Goal: Transaction & Acquisition: Book appointment/travel/reservation

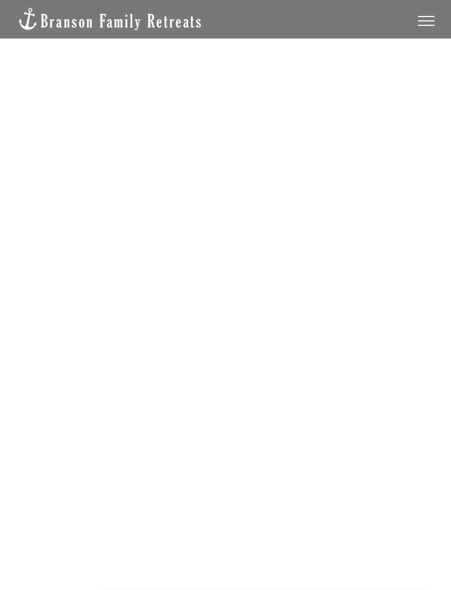
scroll to position [32, 0]
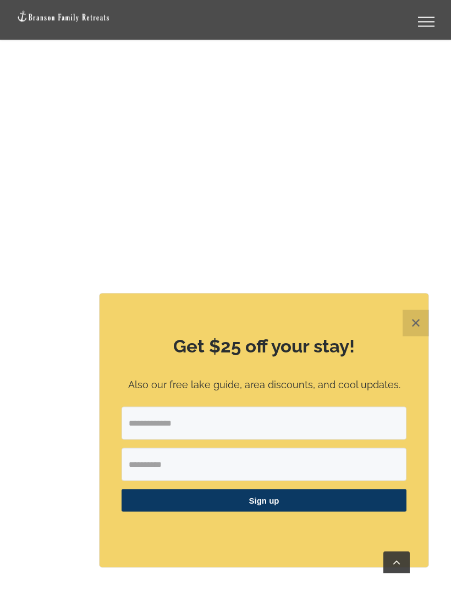
scroll to position [788, 0]
click at [412, 336] on button "✕" at bounding box center [415, 323] width 26 height 26
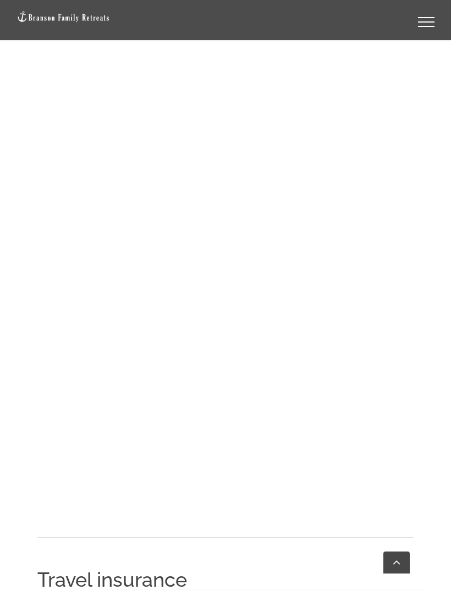
scroll to position [1020, 0]
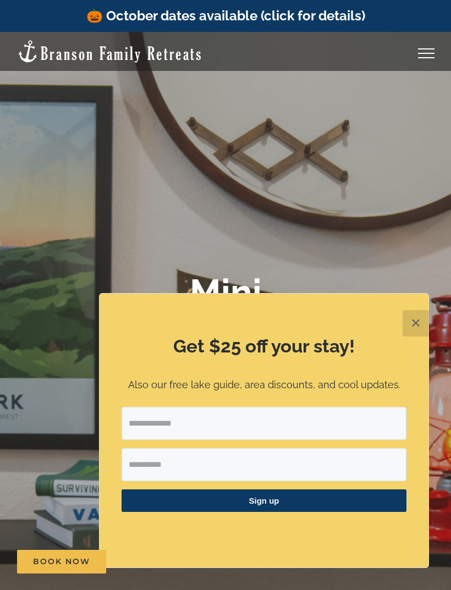
click at [416, 316] on button "✕" at bounding box center [415, 323] width 26 height 26
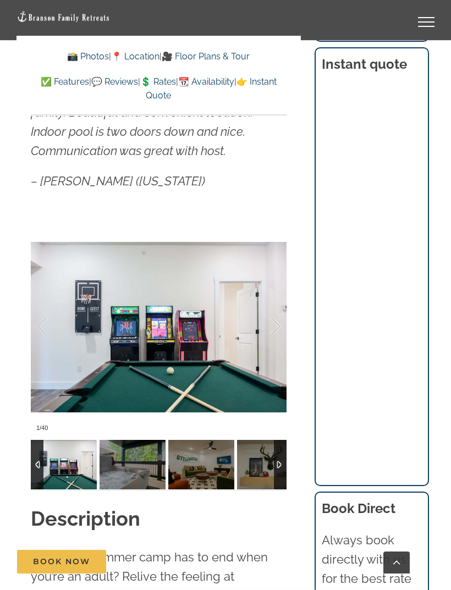
scroll to position [979, 0]
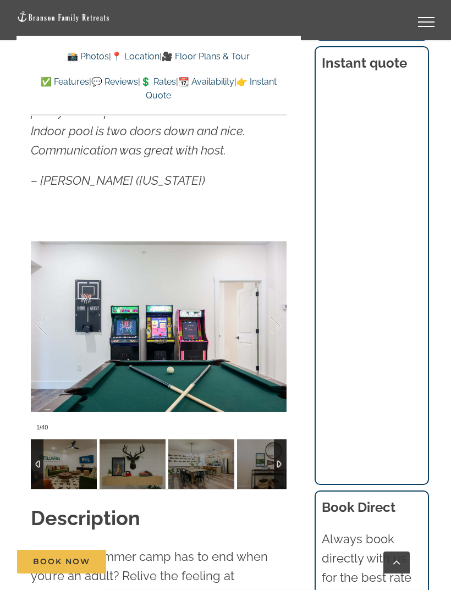
click at [271, 306] on div at bounding box center [264, 326] width 34 height 68
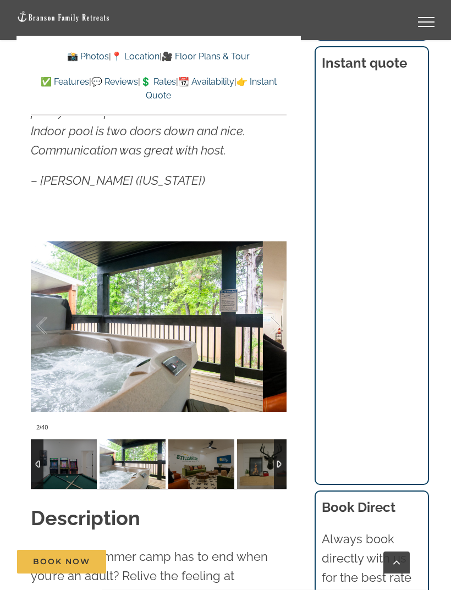
click at [270, 308] on div at bounding box center [264, 326] width 34 height 68
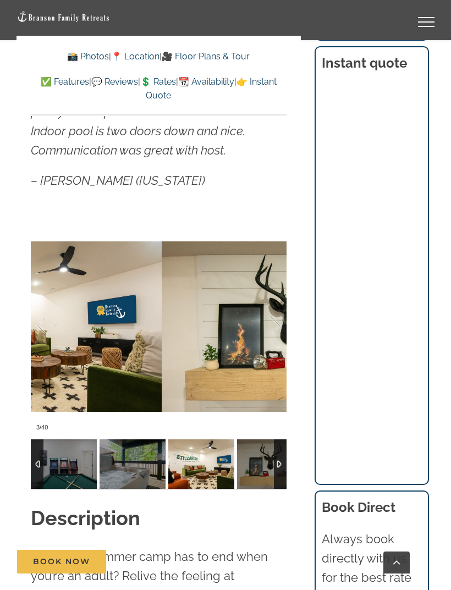
click at [274, 306] on div at bounding box center [264, 326] width 34 height 68
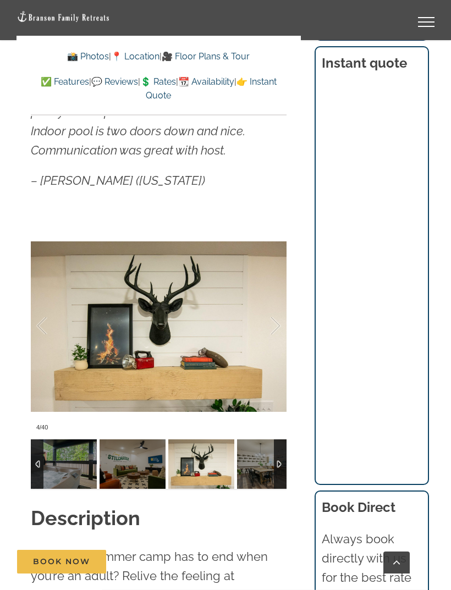
click at [270, 312] on div at bounding box center [264, 326] width 34 height 68
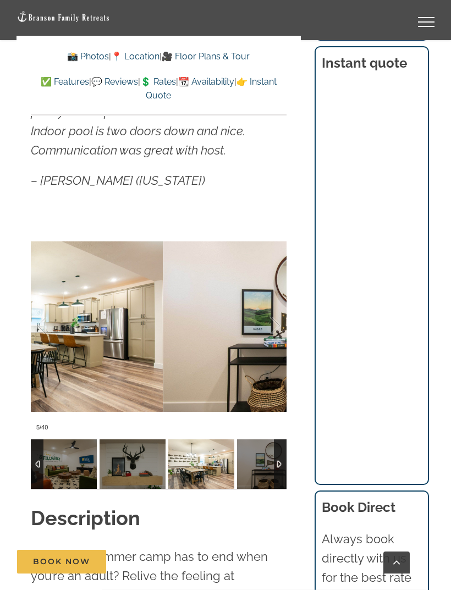
click at [271, 310] on div at bounding box center [264, 326] width 34 height 68
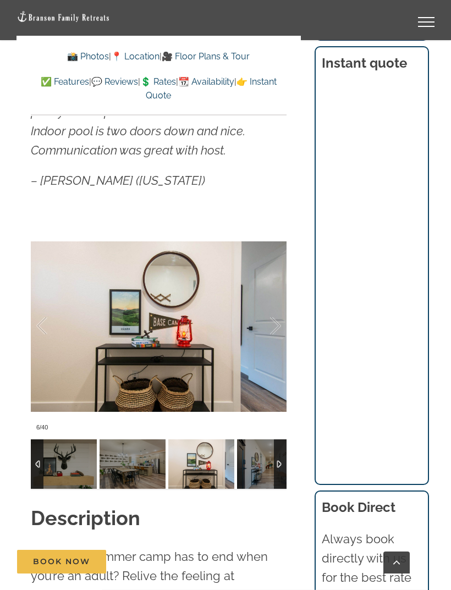
click at [271, 309] on div at bounding box center [264, 326] width 34 height 68
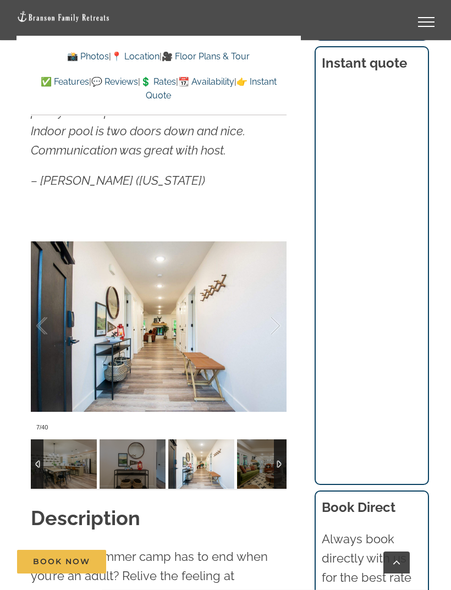
click at [270, 310] on div at bounding box center [264, 326] width 34 height 68
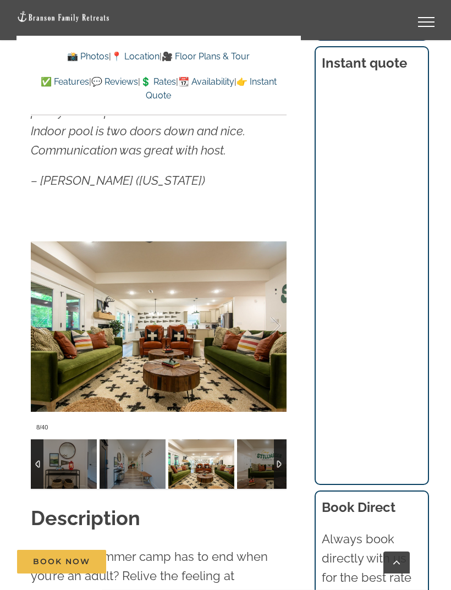
click at [273, 311] on div at bounding box center [264, 326] width 34 height 68
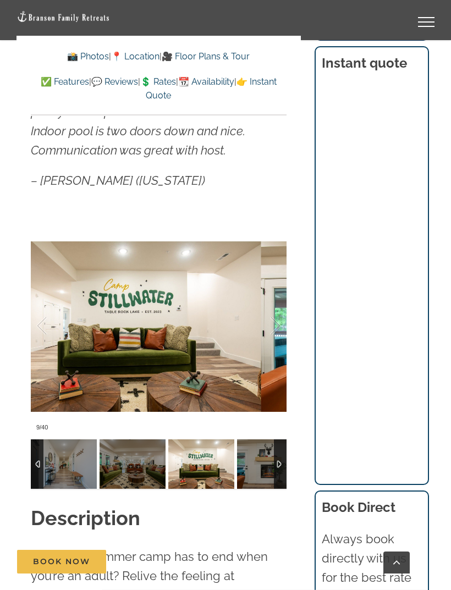
click at [274, 309] on div at bounding box center [264, 326] width 34 height 68
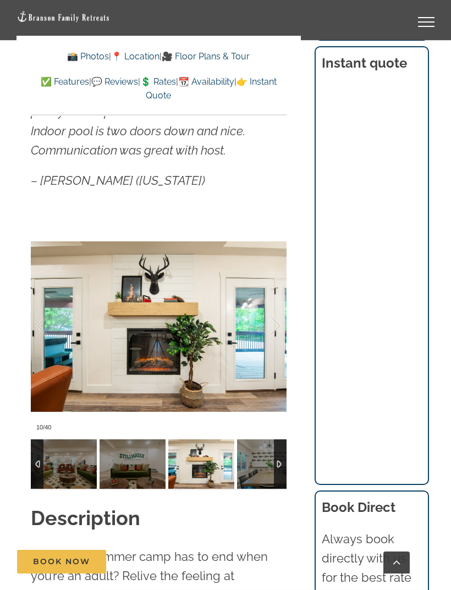
click at [273, 308] on div at bounding box center [264, 326] width 34 height 68
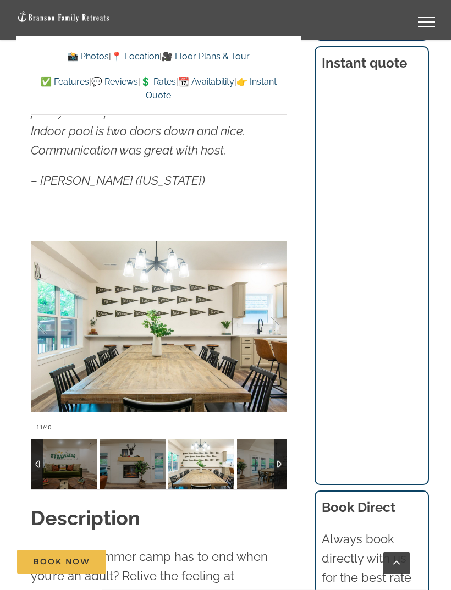
click at [271, 307] on div at bounding box center [264, 326] width 34 height 68
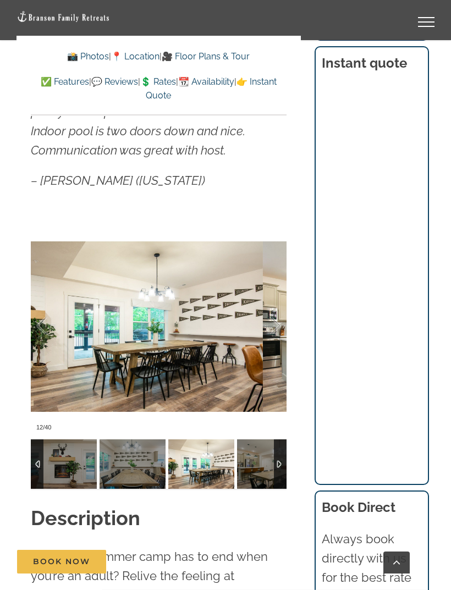
click at [269, 310] on div at bounding box center [264, 326] width 34 height 68
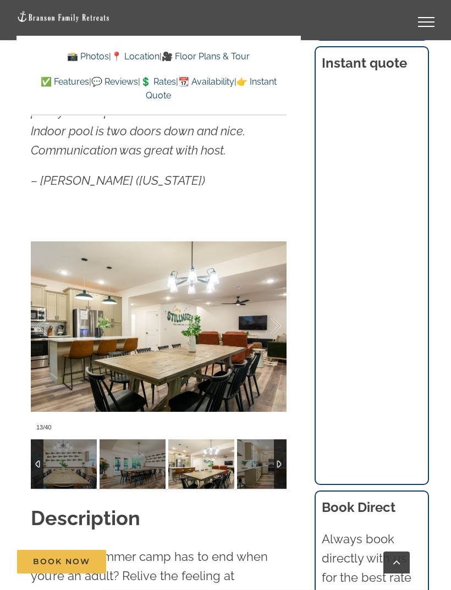
click at [269, 307] on div at bounding box center [264, 326] width 34 height 68
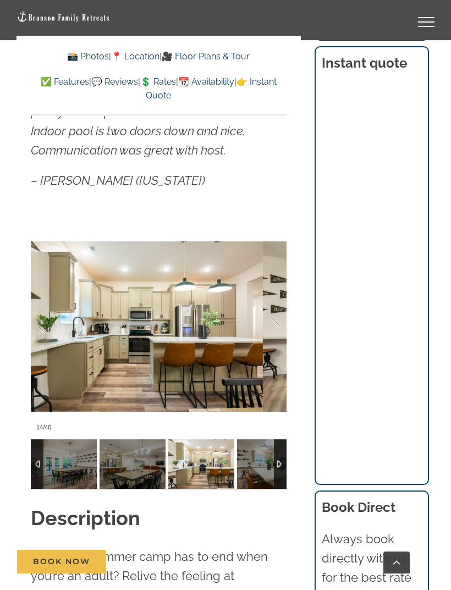
click at [270, 309] on div at bounding box center [264, 326] width 34 height 68
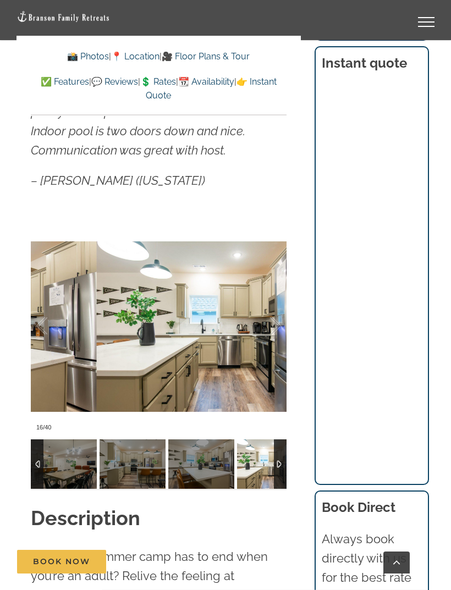
click at [269, 311] on div at bounding box center [264, 326] width 34 height 68
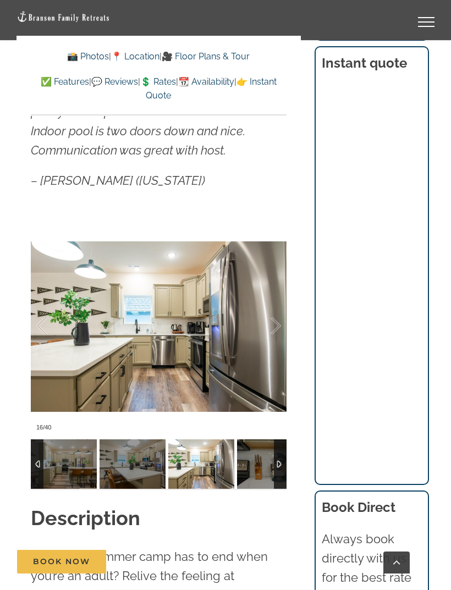
click at [266, 309] on div at bounding box center [264, 326] width 34 height 68
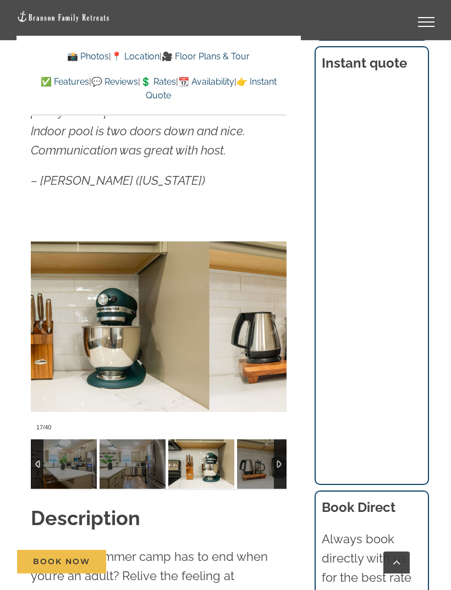
click at [268, 305] on div at bounding box center [264, 326] width 34 height 68
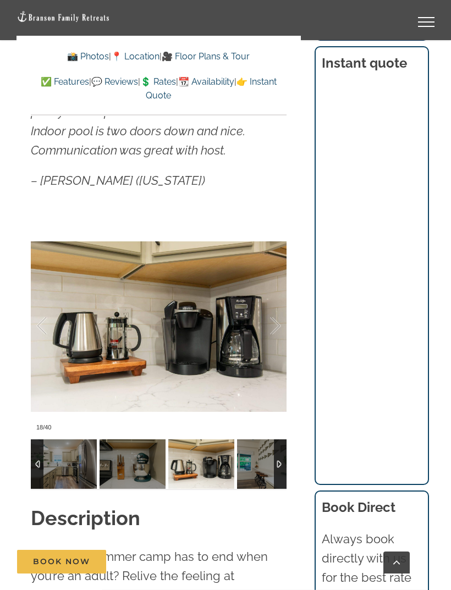
click at [269, 309] on div at bounding box center [264, 326] width 34 height 68
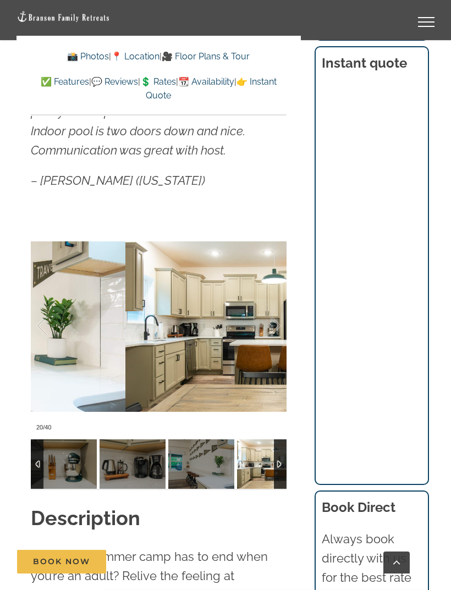
click at [270, 305] on div at bounding box center [264, 326] width 34 height 68
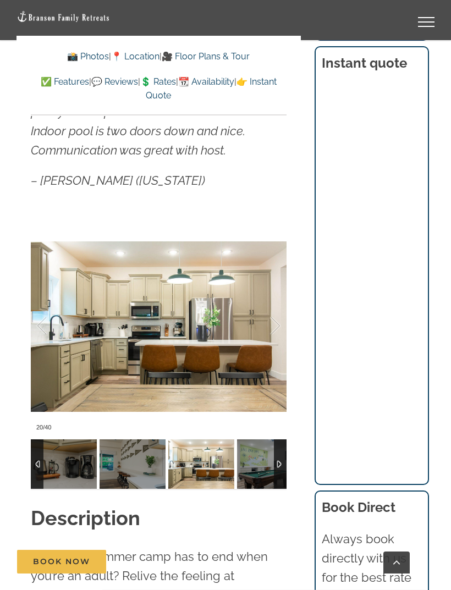
click at [270, 302] on div at bounding box center [264, 326] width 34 height 68
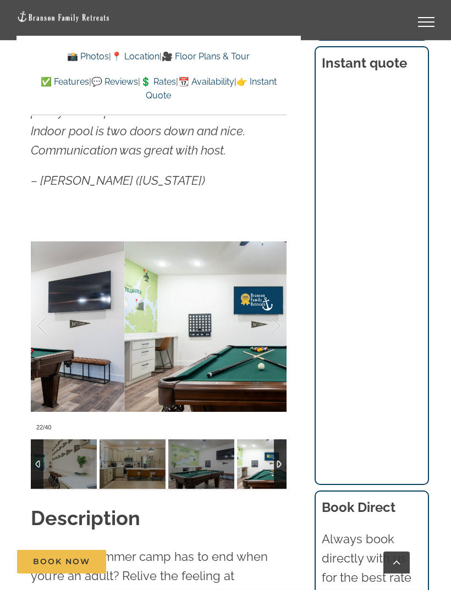
click at [266, 304] on div at bounding box center [264, 326] width 34 height 68
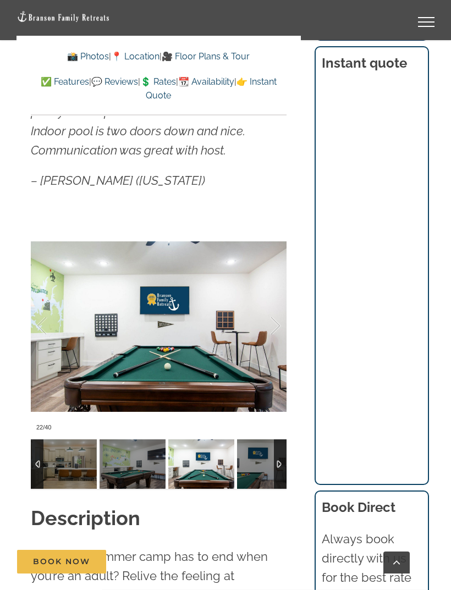
click at [268, 304] on div at bounding box center [264, 326] width 34 height 68
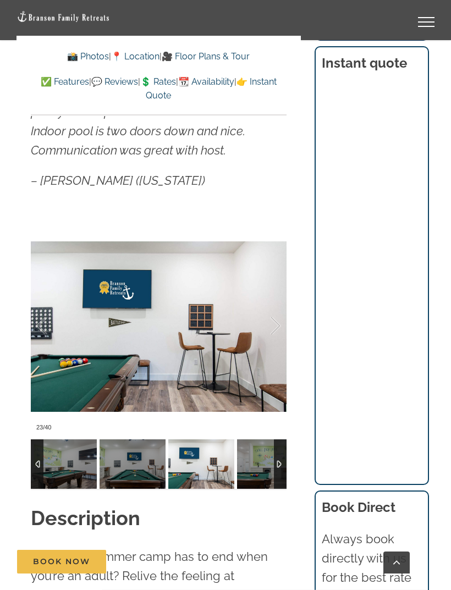
click at [268, 307] on div at bounding box center [264, 326] width 34 height 68
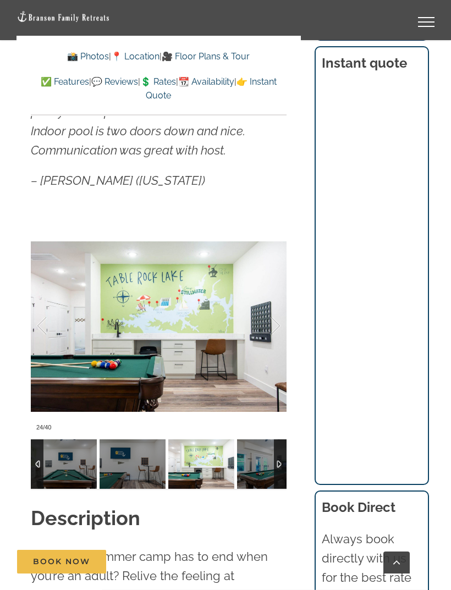
click at [270, 305] on div at bounding box center [264, 326] width 34 height 68
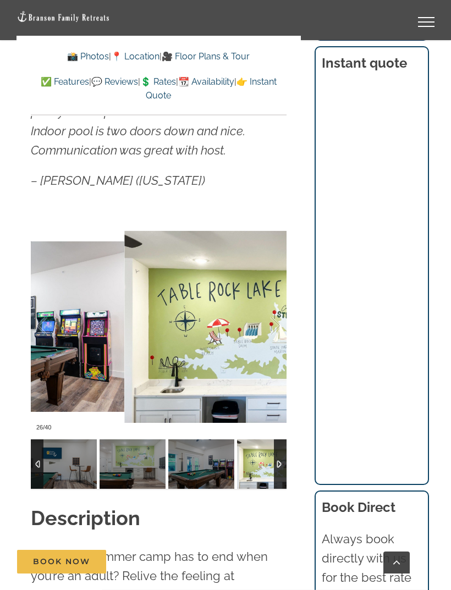
click at [269, 307] on div at bounding box center [264, 326] width 34 height 68
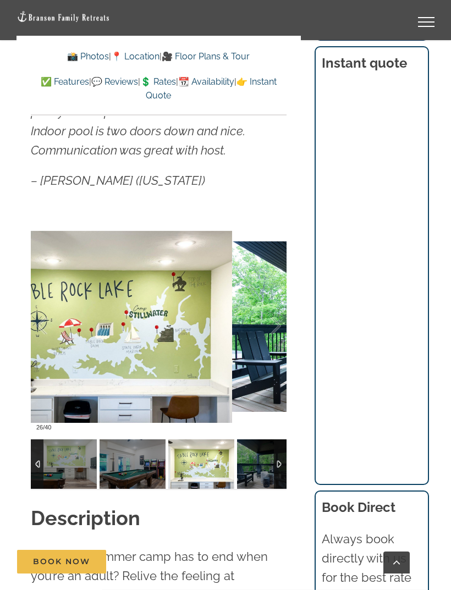
click at [271, 308] on div at bounding box center [264, 326] width 34 height 68
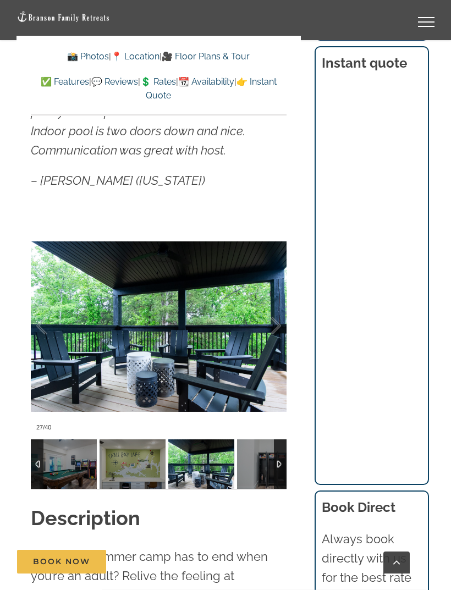
click at [271, 305] on div at bounding box center [264, 326] width 34 height 68
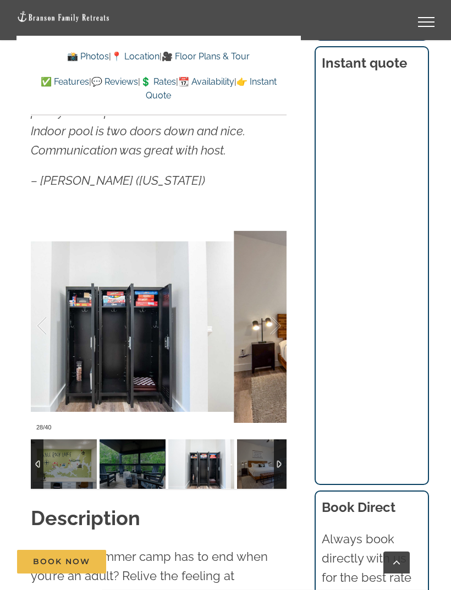
click at [271, 304] on div at bounding box center [264, 326] width 34 height 68
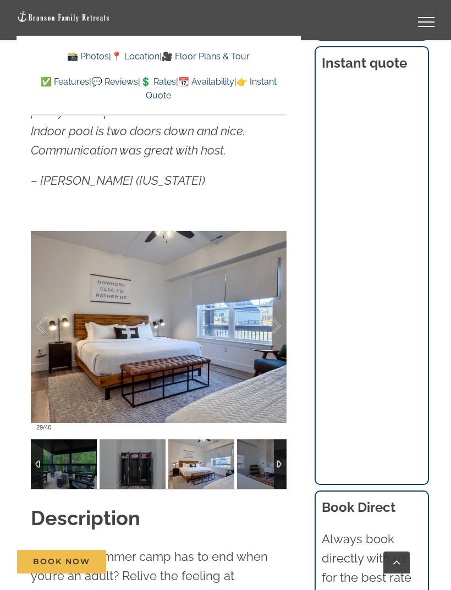
click at [276, 307] on div at bounding box center [264, 326] width 34 height 68
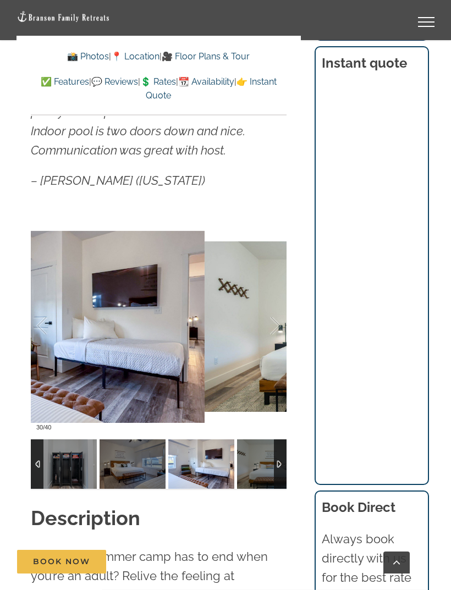
click at [274, 307] on div at bounding box center [264, 326] width 34 height 68
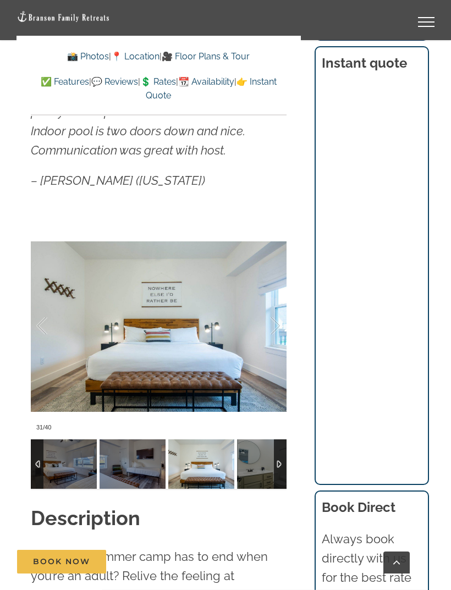
click at [276, 301] on div at bounding box center [264, 326] width 34 height 68
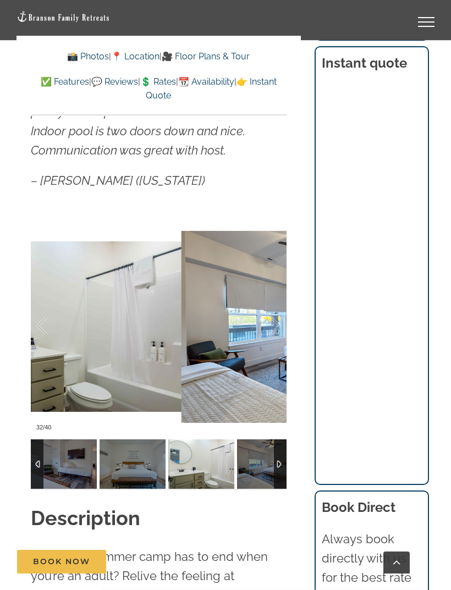
click at [271, 309] on div at bounding box center [264, 326] width 34 height 68
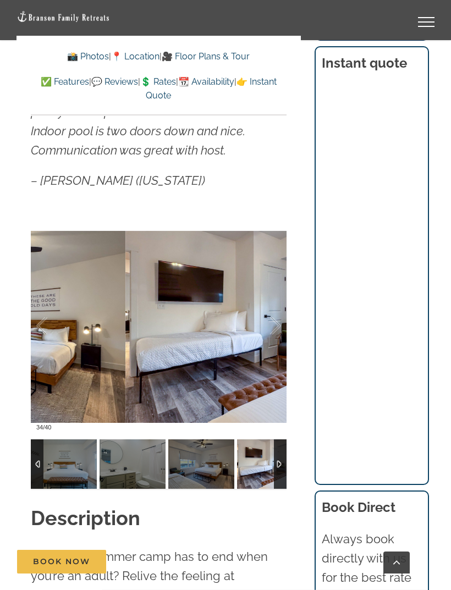
click at [269, 306] on div at bounding box center [264, 326] width 34 height 68
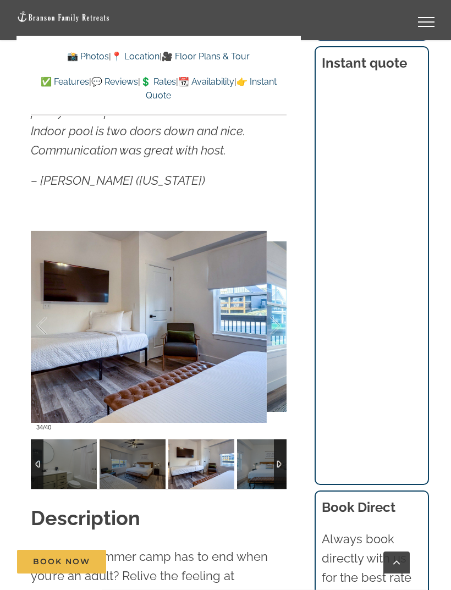
click at [273, 303] on div at bounding box center [264, 326] width 34 height 68
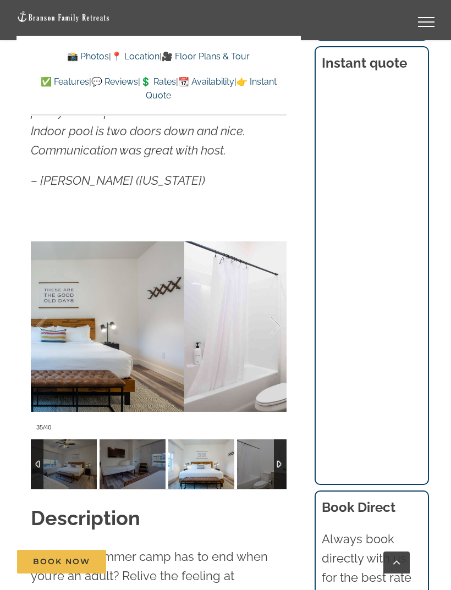
click at [272, 306] on div at bounding box center [264, 326] width 34 height 68
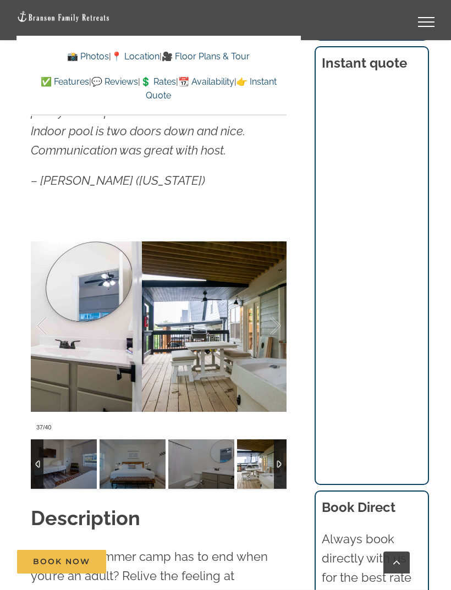
click at [271, 308] on div at bounding box center [264, 326] width 34 height 68
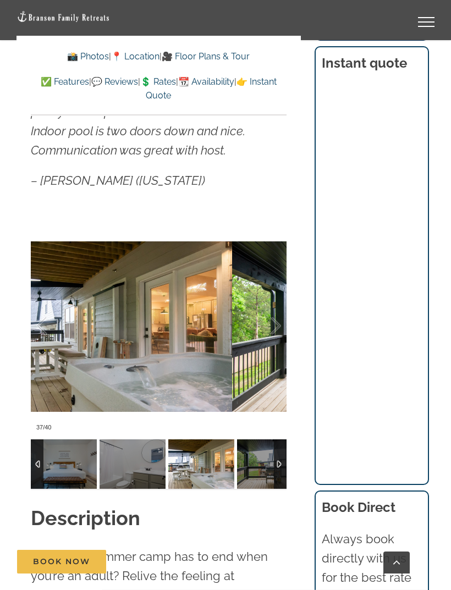
click at [268, 306] on div at bounding box center [264, 326] width 34 height 68
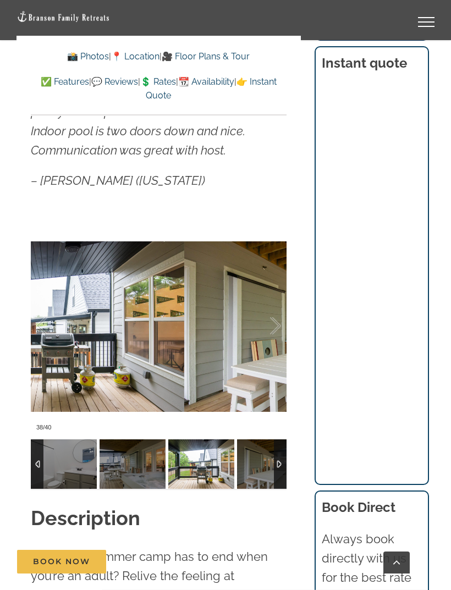
click at [266, 308] on div at bounding box center [264, 326] width 34 height 68
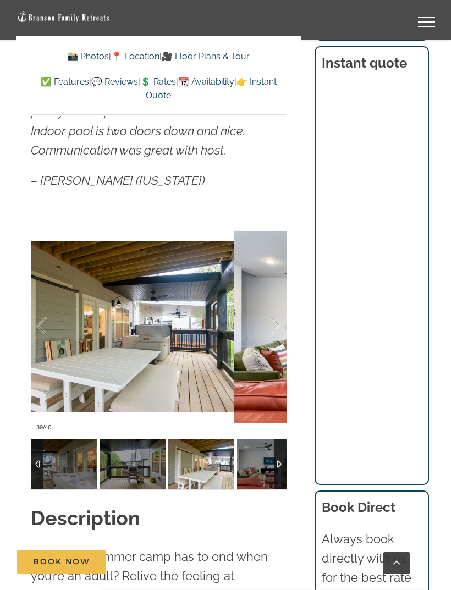
click at [275, 304] on div at bounding box center [264, 326] width 34 height 68
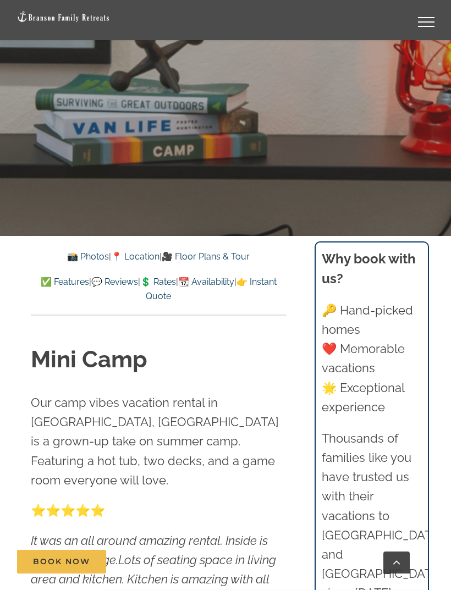
scroll to position [384, 0]
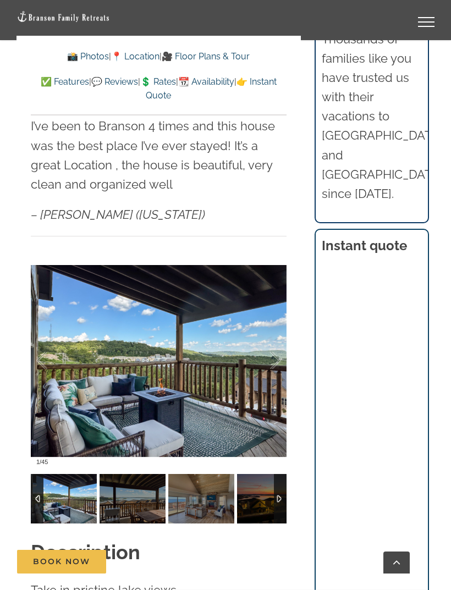
scroll to position [804, 0]
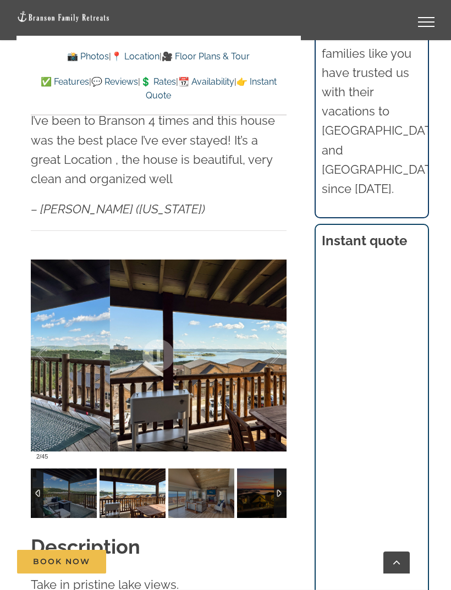
click at [251, 337] on div at bounding box center [264, 355] width 34 height 68
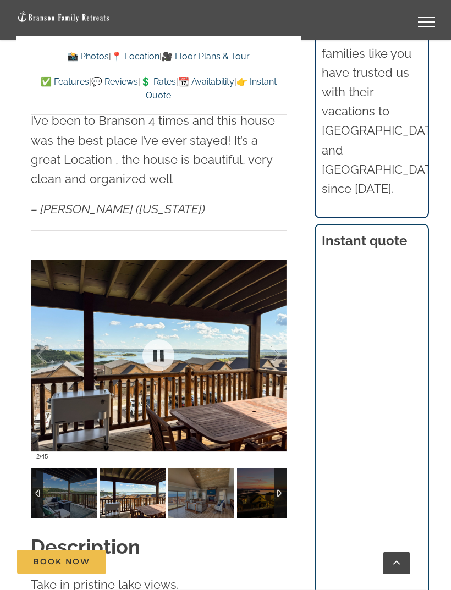
click at [276, 349] on div at bounding box center [264, 355] width 34 height 68
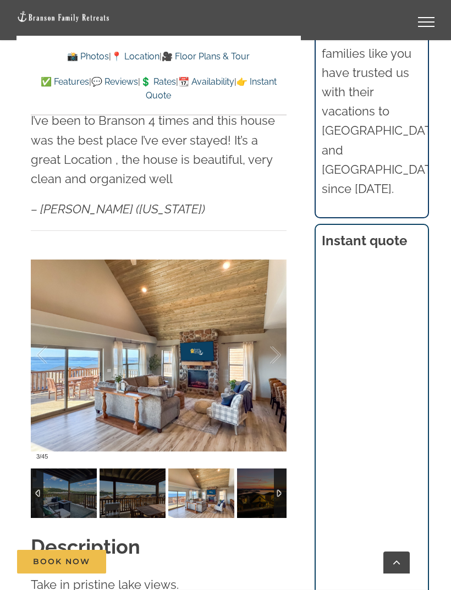
click at [275, 352] on div at bounding box center [264, 355] width 34 height 68
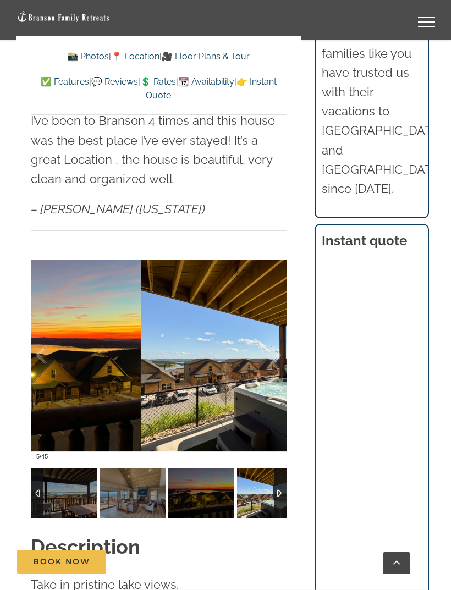
click at [274, 348] on div at bounding box center [264, 355] width 34 height 68
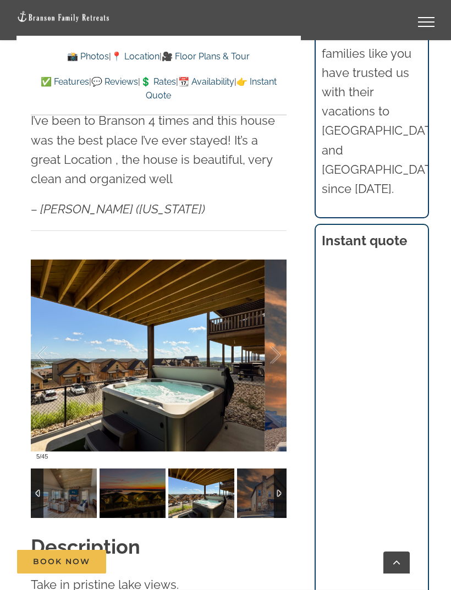
click at [273, 351] on div at bounding box center [264, 355] width 34 height 68
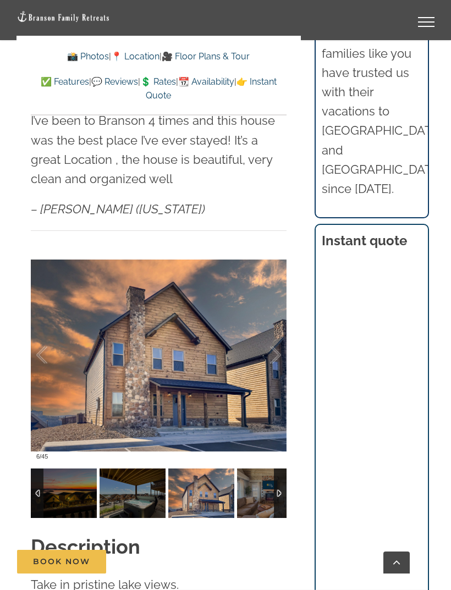
click at [274, 347] on div at bounding box center [264, 355] width 34 height 68
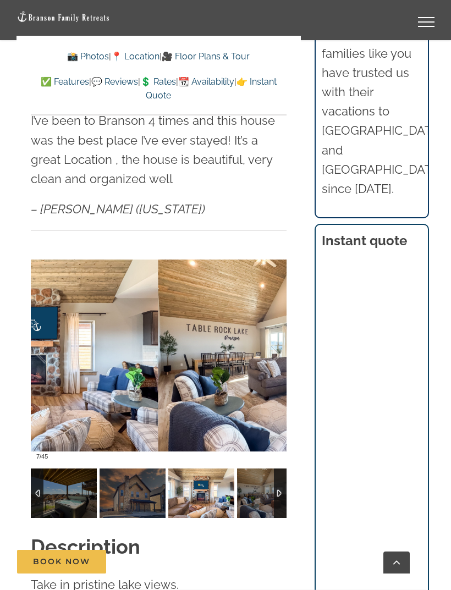
click at [274, 353] on div at bounding box center [264, 355] width 34 height 68
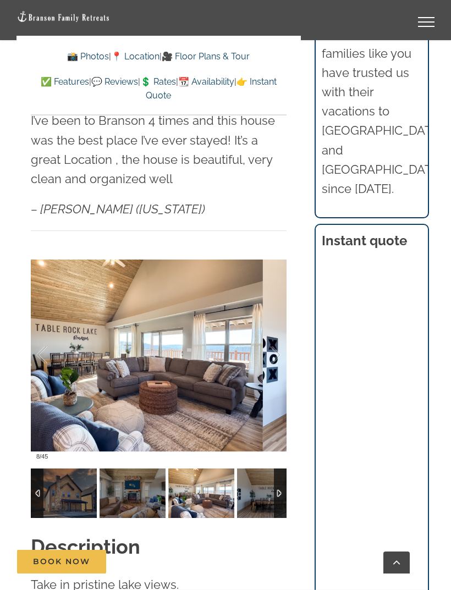
click at [271, 344] on div at bounding box center [264, 355] width 34 height 68
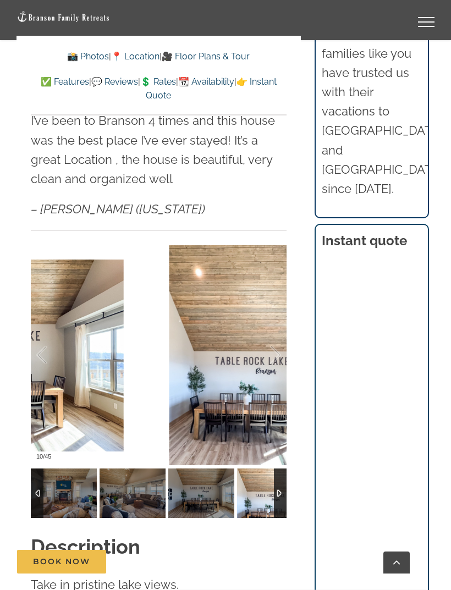
click at [271, 351] on div at bounding box center [264, 355] width 34 height 68
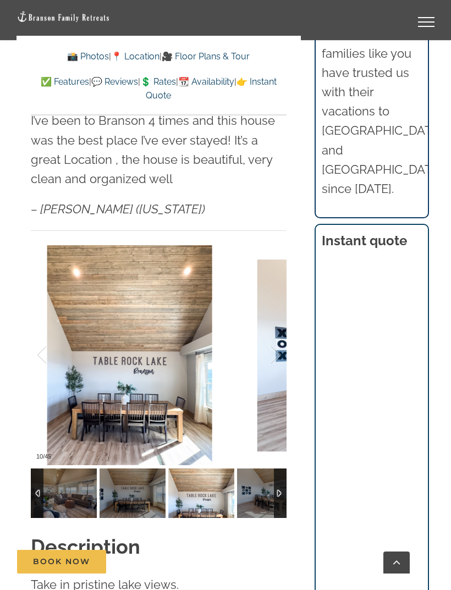
click at [269, 353] on div at bounding box center [264, 355] width 34 height 68
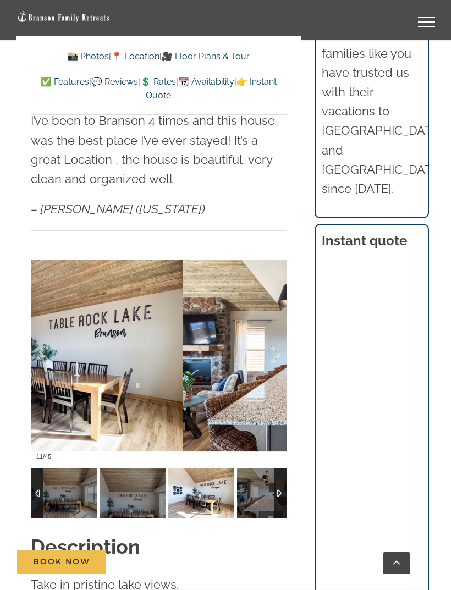
click at [279, 345] on div at bounding box center [264, 355] width 34 height 68
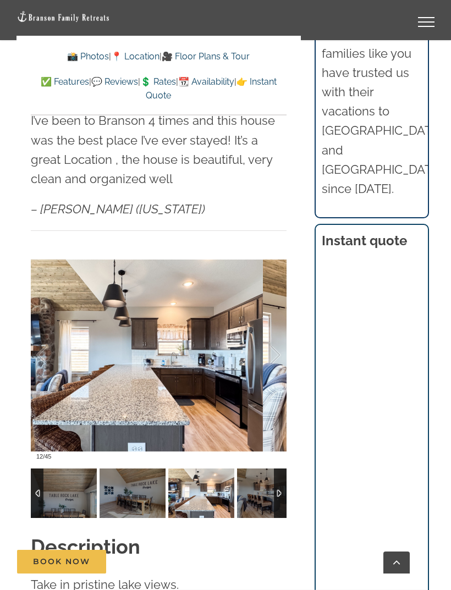
click at [276, 342] on div at bounding box center [264, 355] width 34 height 68
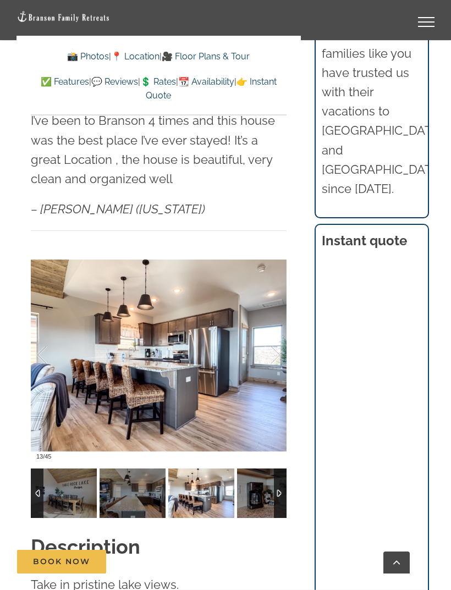
click at [274, 348] on div at bounding box center [264, 355] width 34 height 68
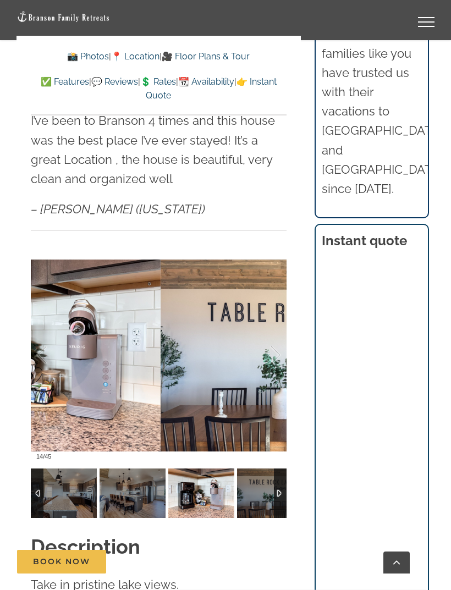
click at [280, 355] on div at bounding box center [264, 355] width 34 height 68
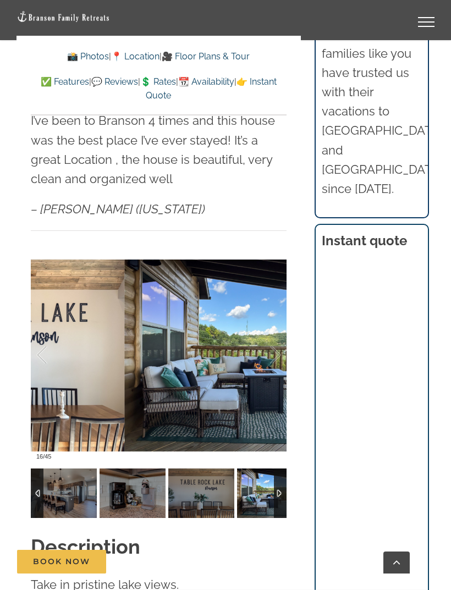
click at [276, 355] on div at bounding box center [264, 355] width 34 height 68
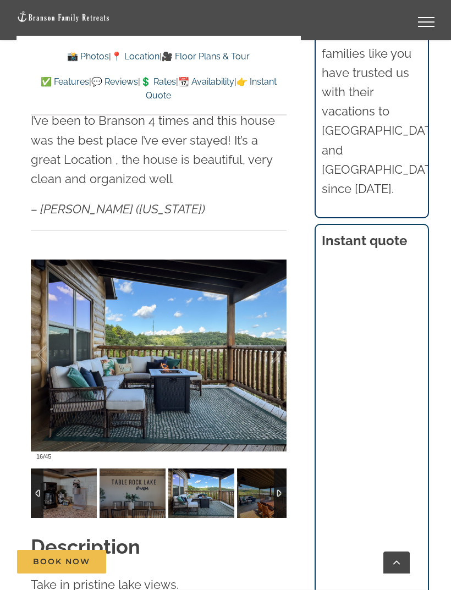
click at [276, 354] on div at bounding box center [264, 355] width 34 height 68
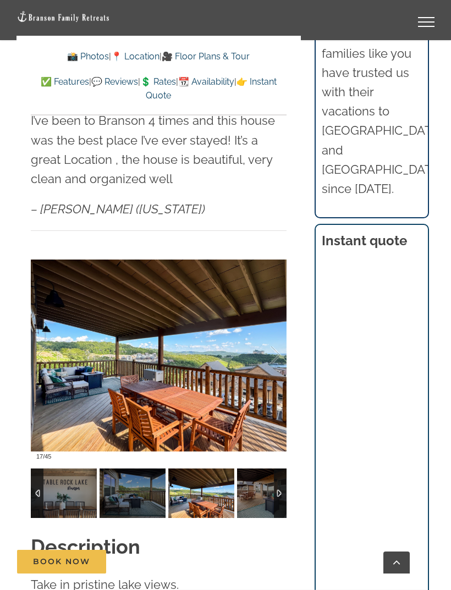
click at [274, 348] on div at bounding box center [264, 355] width 34 height 68
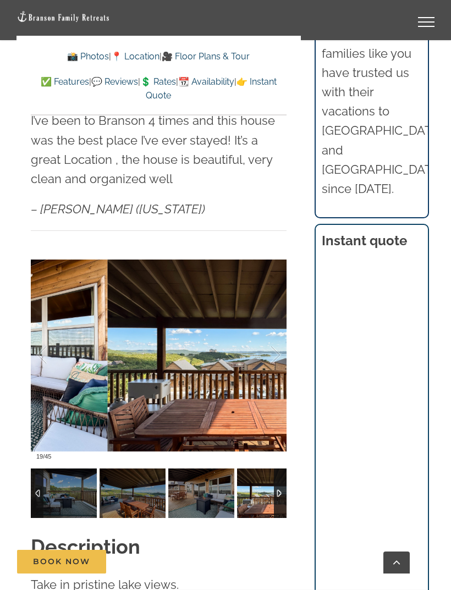
click at [275, 352] on div at bounding box center [264, 355] width 34 height 68
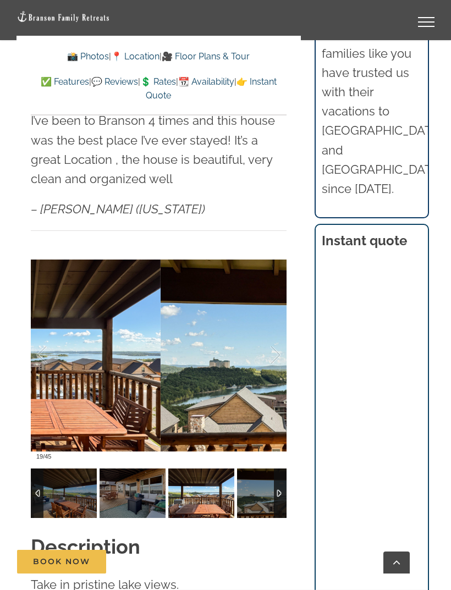
click at [273, 348] on div at bounding box center [264, 355] width 34 height 68
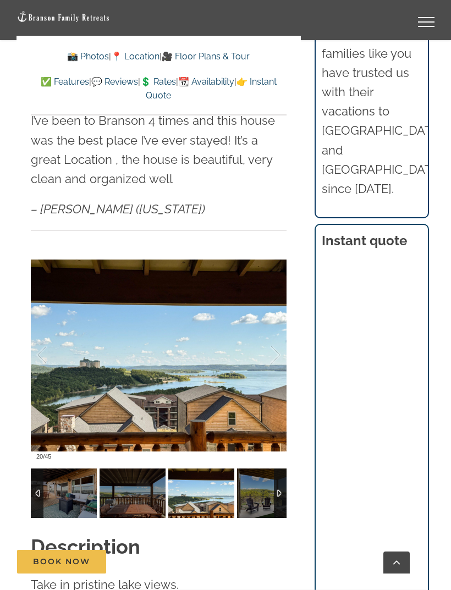
click at [273, 351] on div at bounding box center [264, 355] width 34 height 68
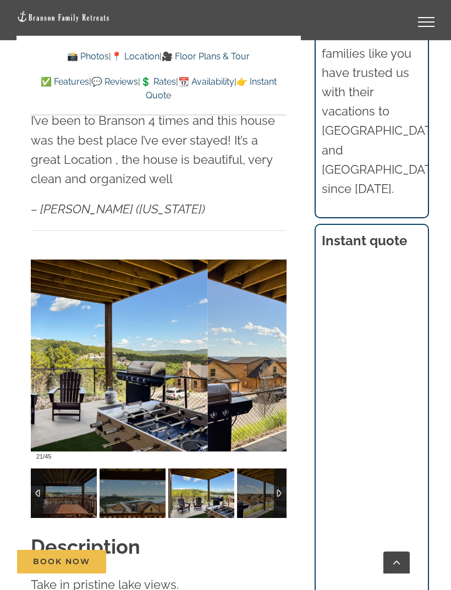
click at [273, 355] on div at bounding box center [264, 355] width 34 height 68
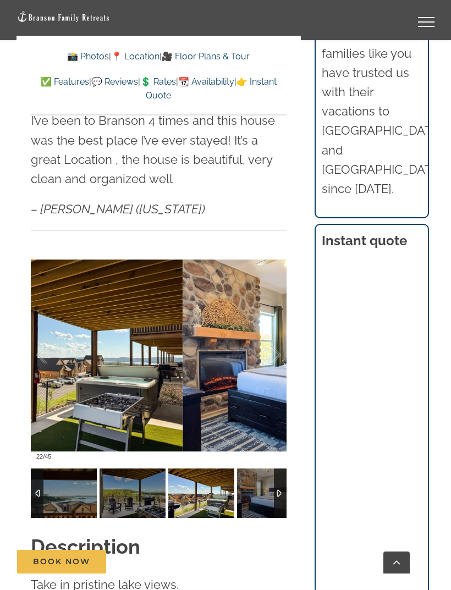
click at [271, 355] on div at bounding box center [264, 355] width 34 height 68
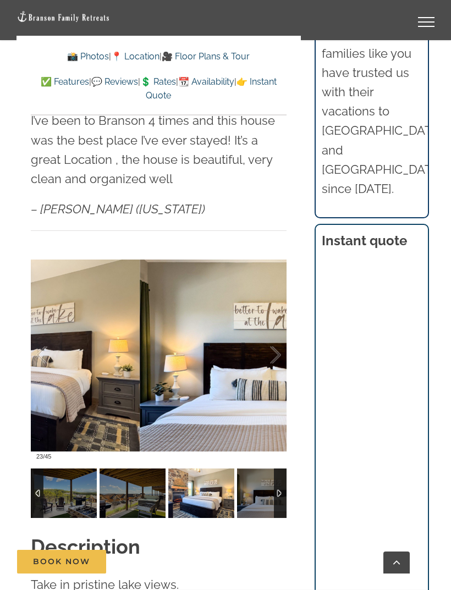
click at [275, 354] on div at bounding box center [264, 355] width 34 height 68
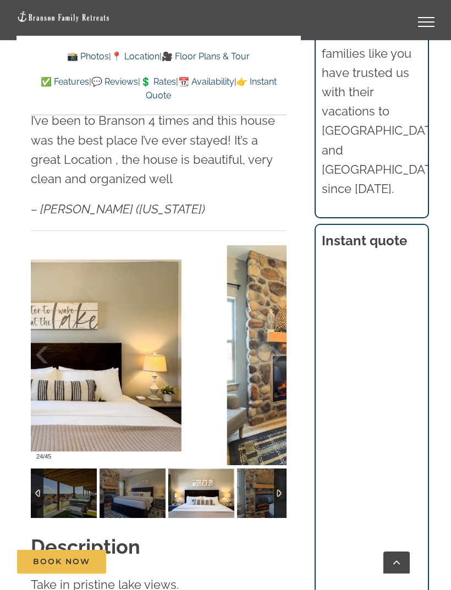
click at [273, 353] on div at bounding box center [264, 355] width 34 height 68
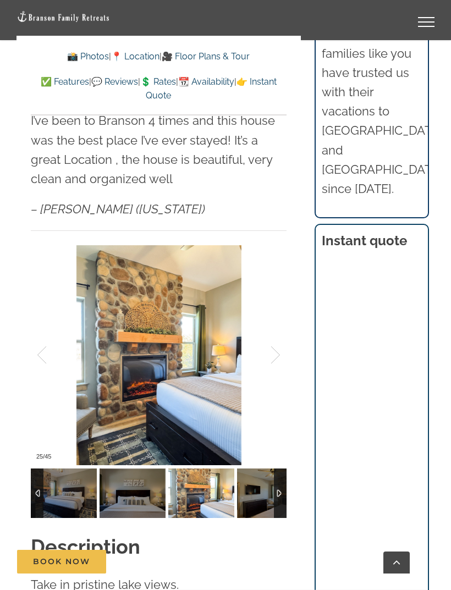
click at [274, 353] on div at bounding box center [264, 355] width 34 height 68
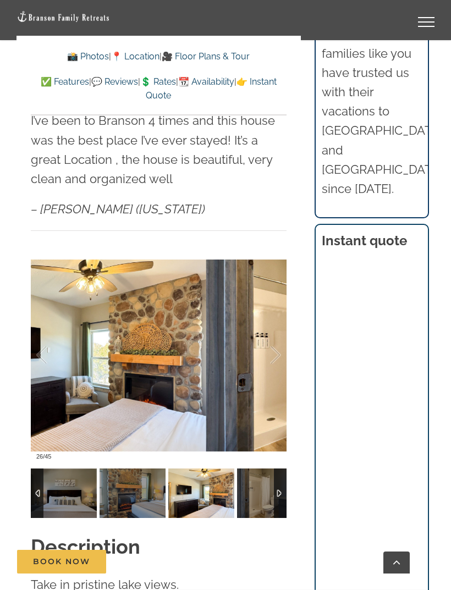
click at [274, 354] on div at bounding box center [264, 355] width 34 height 68
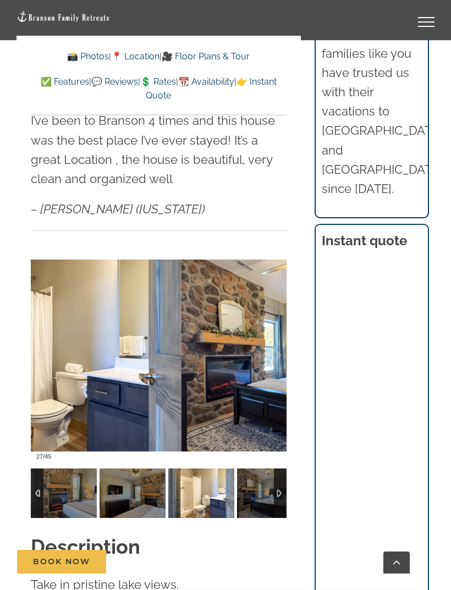
click at [273, 352] on div at bounding box center [264, 355] width 34 height 68
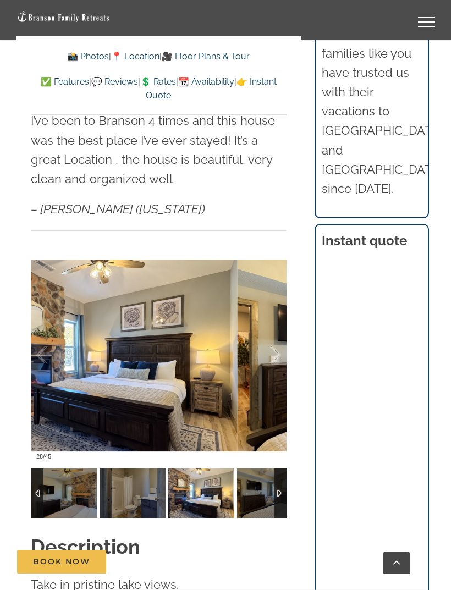
click at [269, 354] on div at bounding box center [264, 355] width 34 height 68
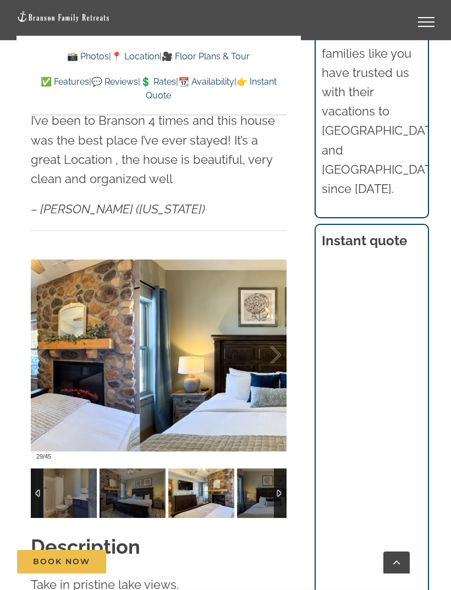
click at [270, 355] on div at bounding box center [264, 355] width 34 height 68
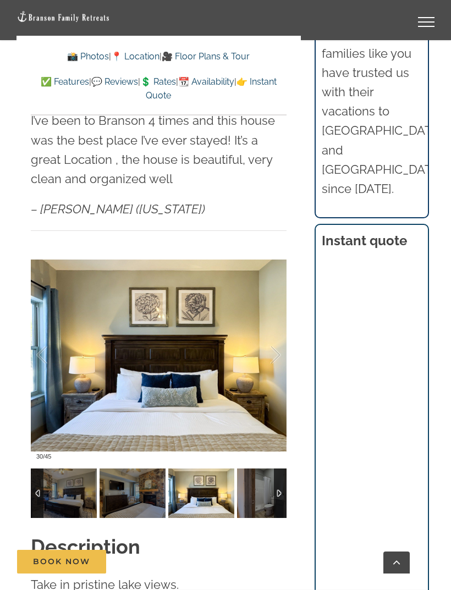
click at [271, 351] on div at bounding box center [264, 355] width 34 height 68
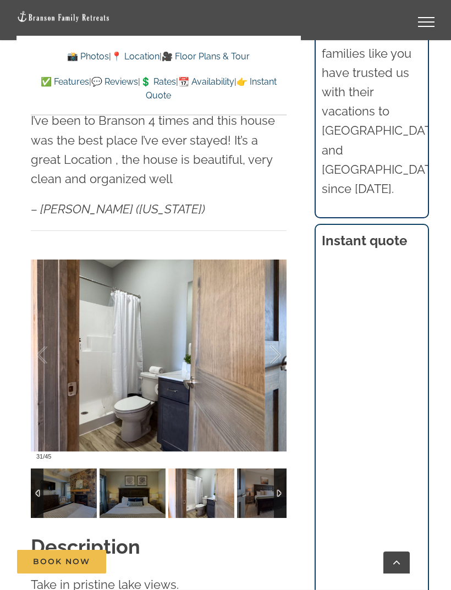
click at [270, 354] on div at bounding box center [264, 355] width 34 height 68
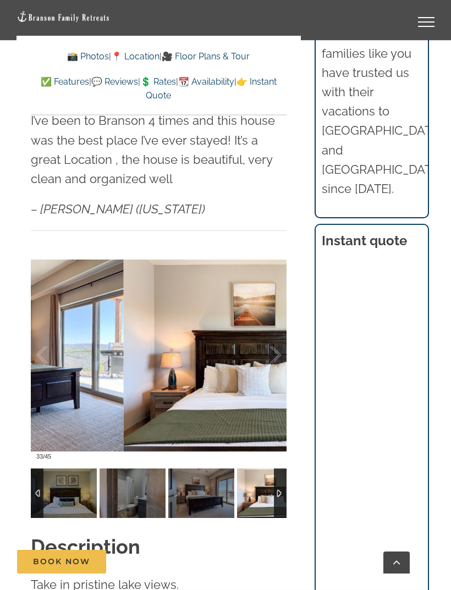
click at [271, 351] on div at bounding box center [264, 355] width 34 height 68
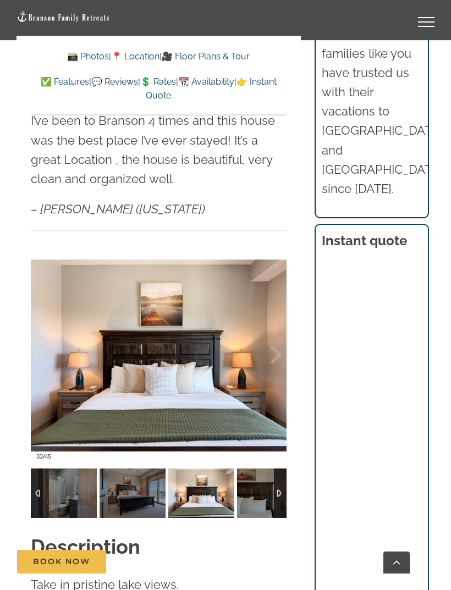
click at [271, 353] on div at bounding box center [264, 355] width 34 height 68
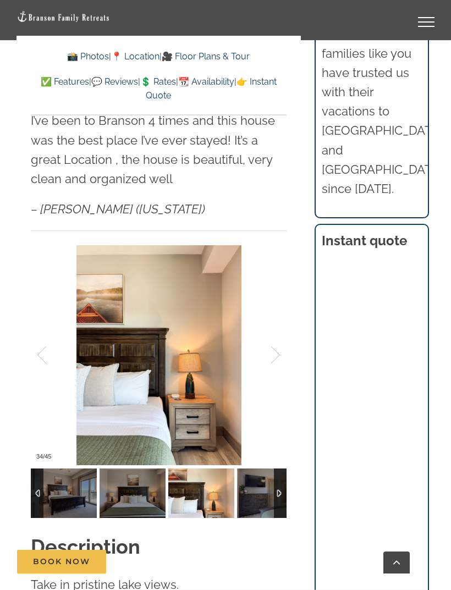
click at [270, 353] on div at bounding box center [264, 355] width 34 height 68
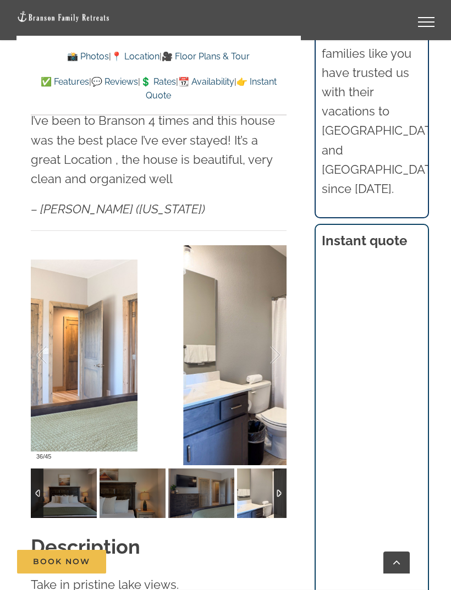
click at [271, 350] on div at bounding box center [264, 355] width 34 height 68
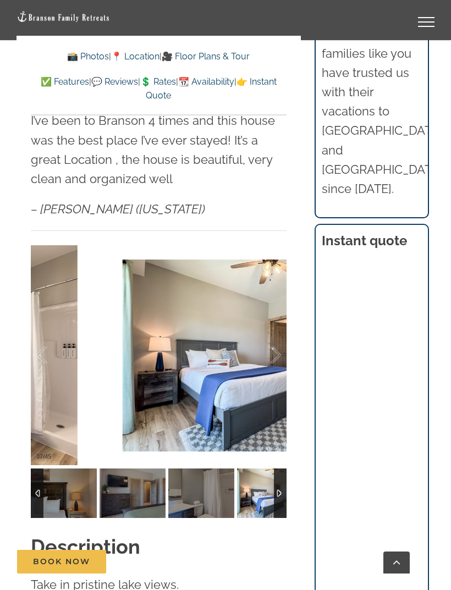
click at [273, 348] on div at bounding box center [264, 355] width 34 height 68
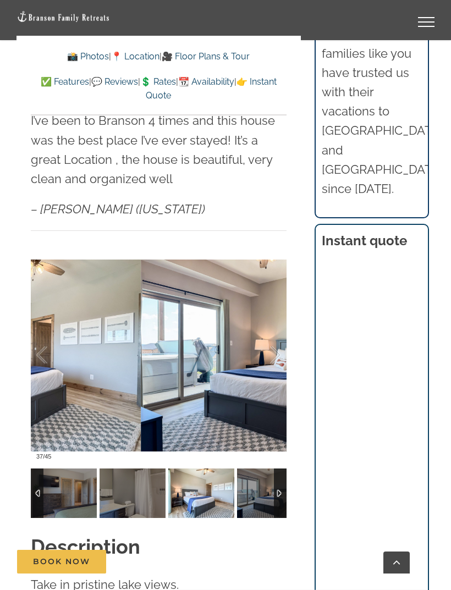
click at [273, 348] on div at bounding box center [264, 355] width 34 height 68
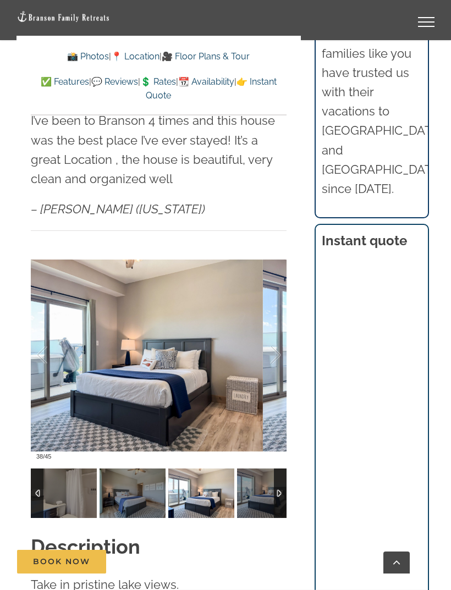
click at [274, 348] on div at bounding box center [264, 355] width 34 height 68
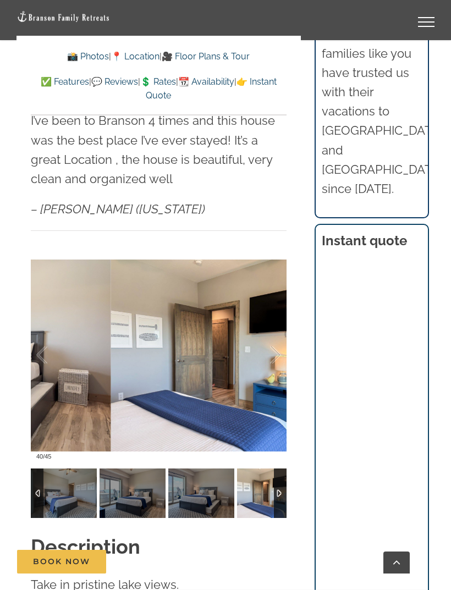
click at [273, 344] on div at bounding box center [264, 355] width 34 height 68
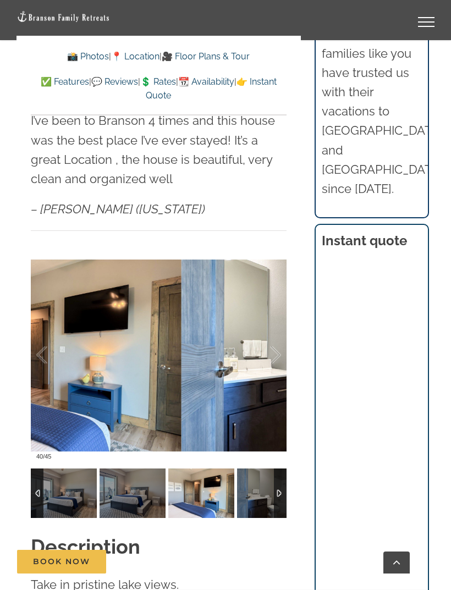
click at [275, 348] on div at bounding box center [264, 355] width 34 height 68
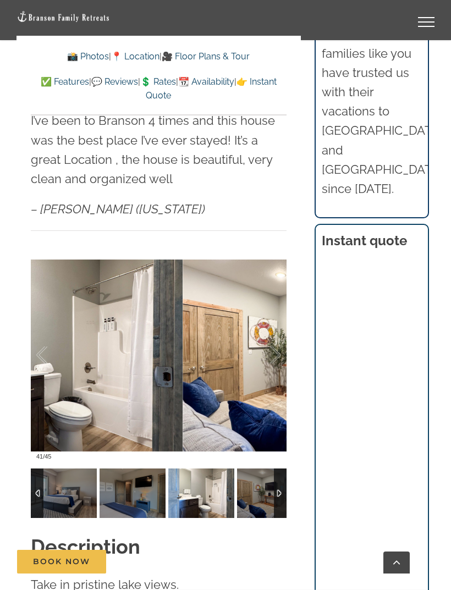
click at [275, 348] on div at bounding box center [264, 355] width 34 height 68
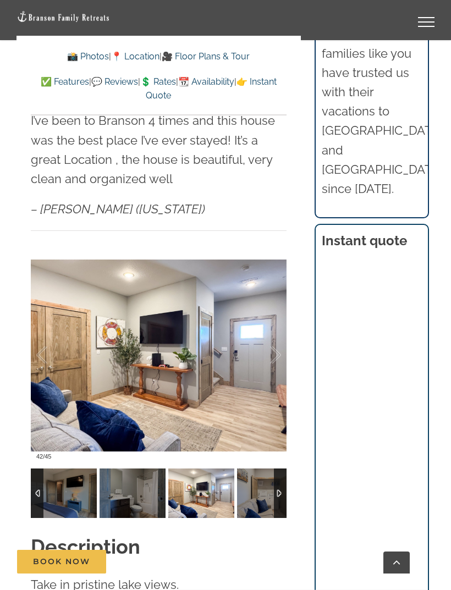
click at [274, 352] on div at bounding box center [264, 355] width 34 height 68
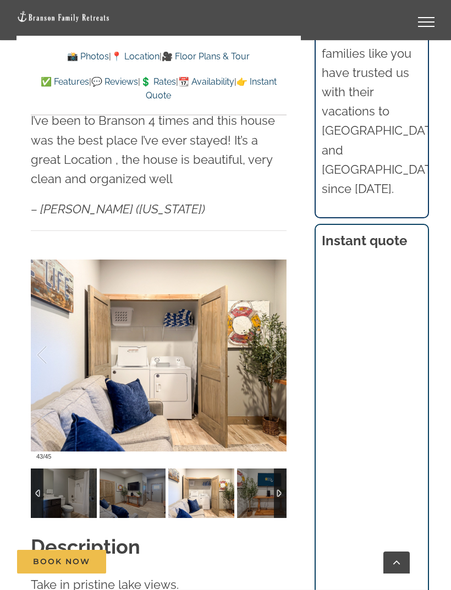
click at [277, 348] on div at bounding box center [264, 355] width 34 height 68
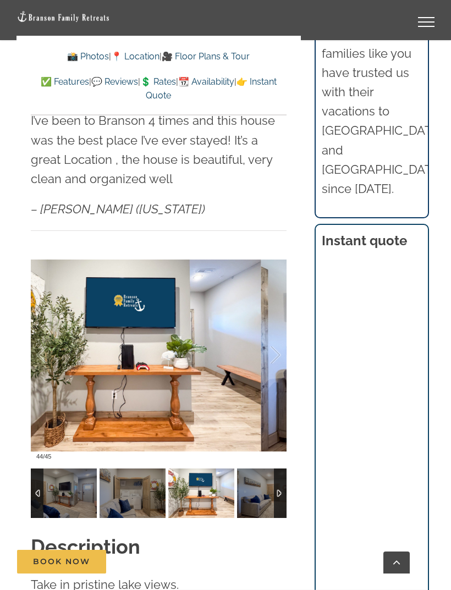
click at [273, 346] on div at bounding box center [264, 355] width 34 height 68
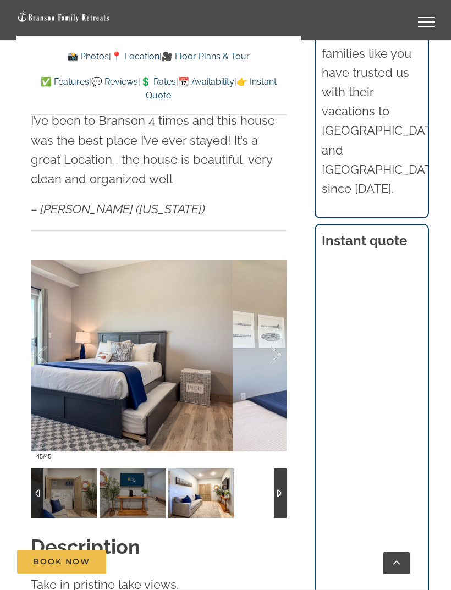
click at [274, 347] on div at bounding box center [264, 355] width 34 height 68
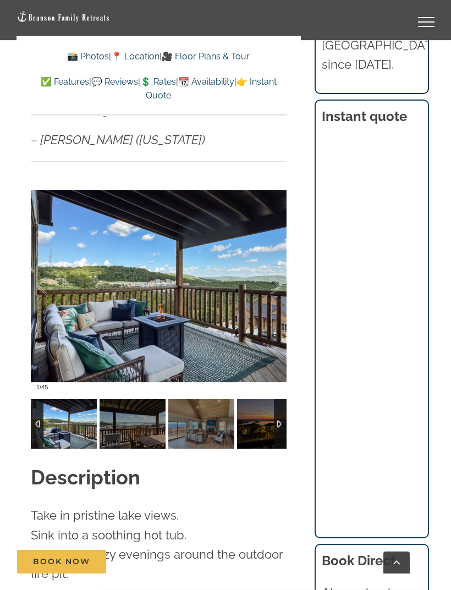
scroll to position [983, 0]
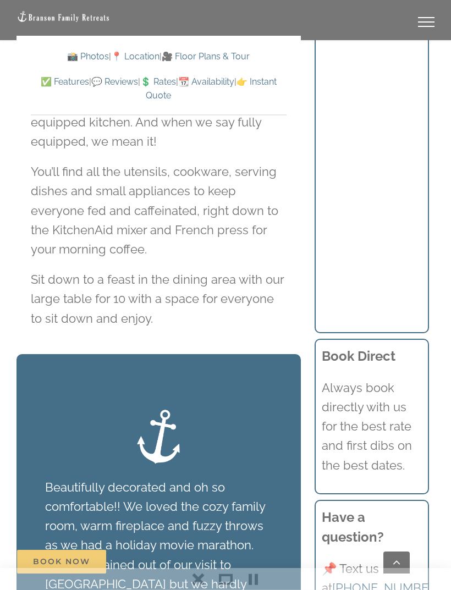
scroll to position [1907, 0]
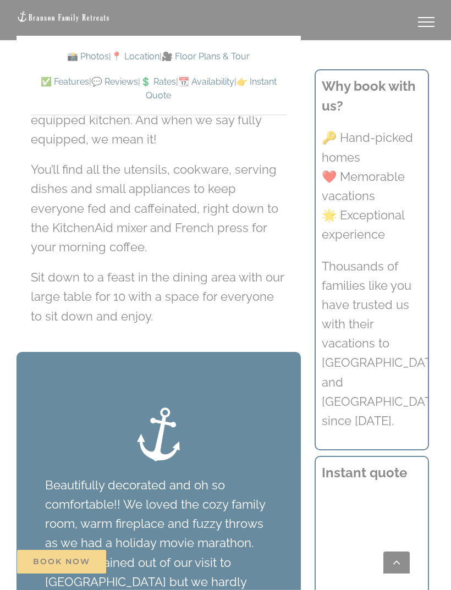
click at [313, 61] on div at bounding box center [225, 295] width 451 height 590
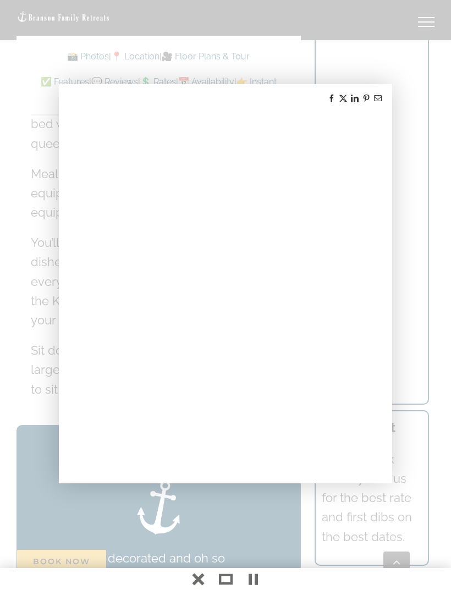
scroll to position [1832, 0]
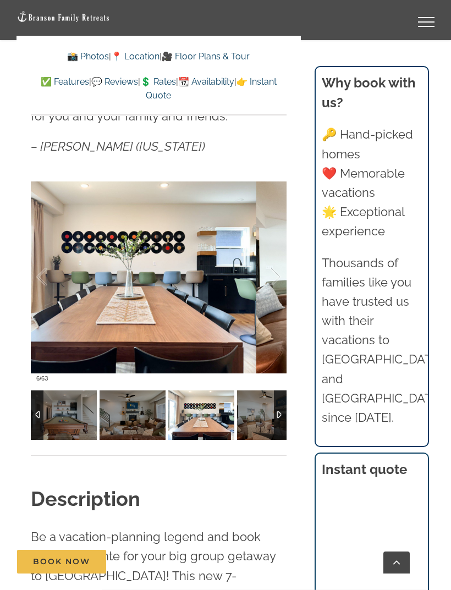
scroll to position [849, 0]
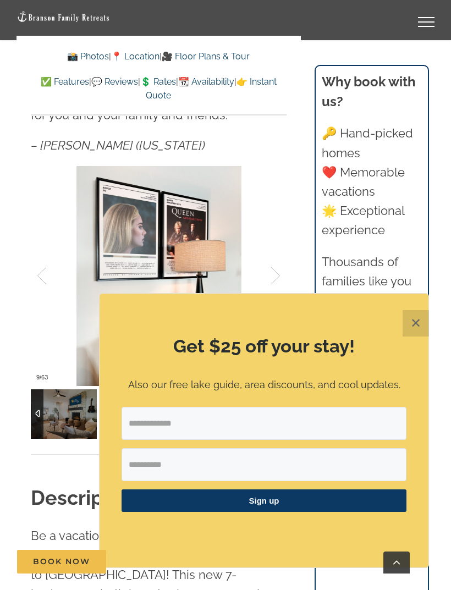
click at [416, 336] on button "✕" at bounding box center [415, 323] width 26 height 26
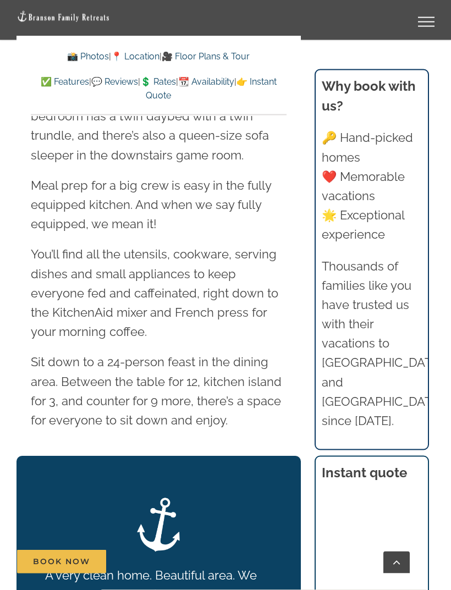
scroll to position [1906, 0]
